Goal: Register for event/course

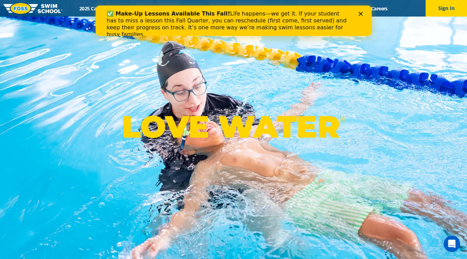
click at [362, 12] on div "Close" at bounding box center [361, 14] width 7 height 4
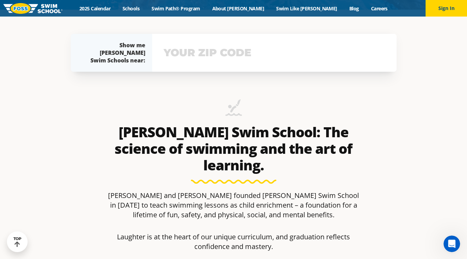
scroll to position [250, 0]
click at [251, 51] on input "text" at bounding box center [274, 52] width 225 height 20
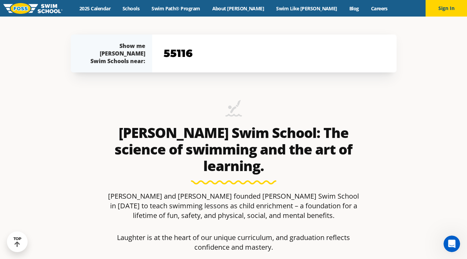
type input "55116"
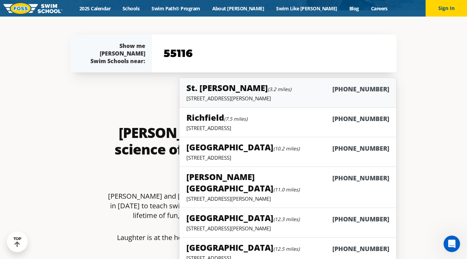
click at [268, 91] on small "(3.2 miles)" at bounding box center [279, 89] width 23 height 7
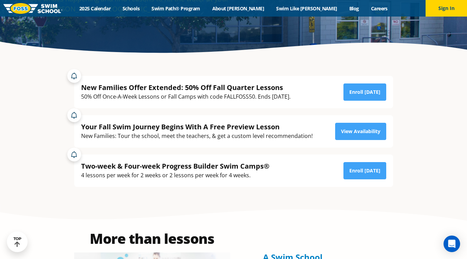
scroll to position [128, 0]
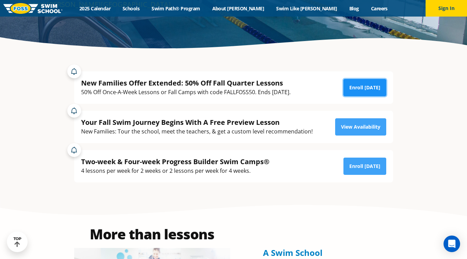
click at [359, 88] on link "Enroll [DATE]" at bounding box center [364, 87] width 43 height 17
